Goal: Task Accomplishment & Management: Complete application form

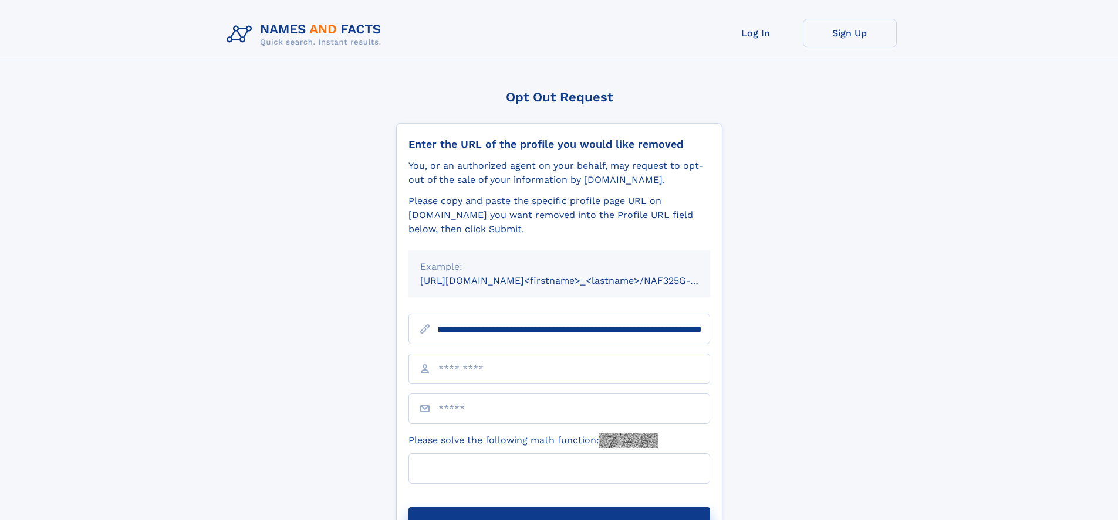
scroll to position [0, 136]
type input "**********"
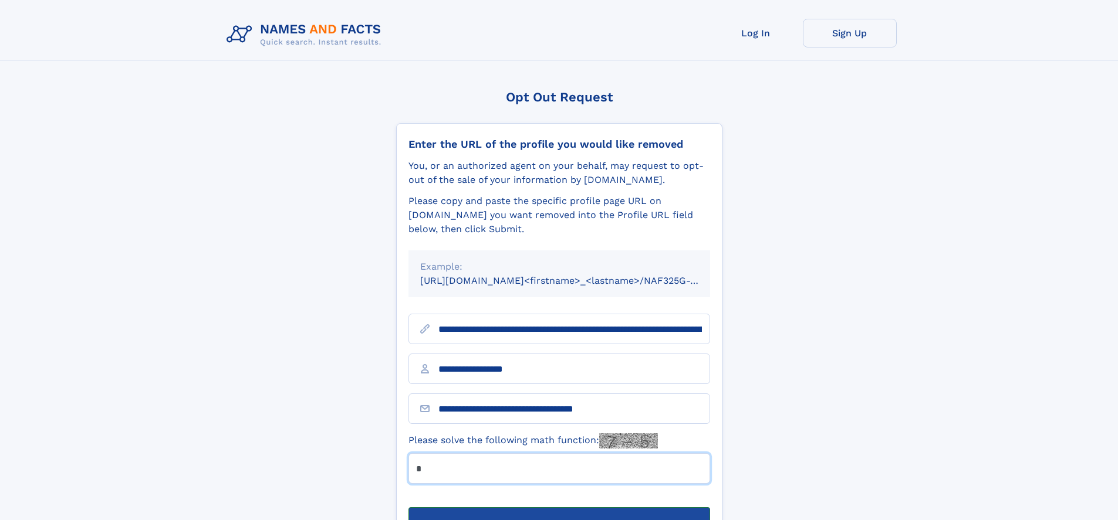
type input "*"
click at [558, 507] on button "Submit Opt Out Request" at bounding box center [559, 526] width 302 height 38
